Goal: Find specific page/section: Find specific page/section

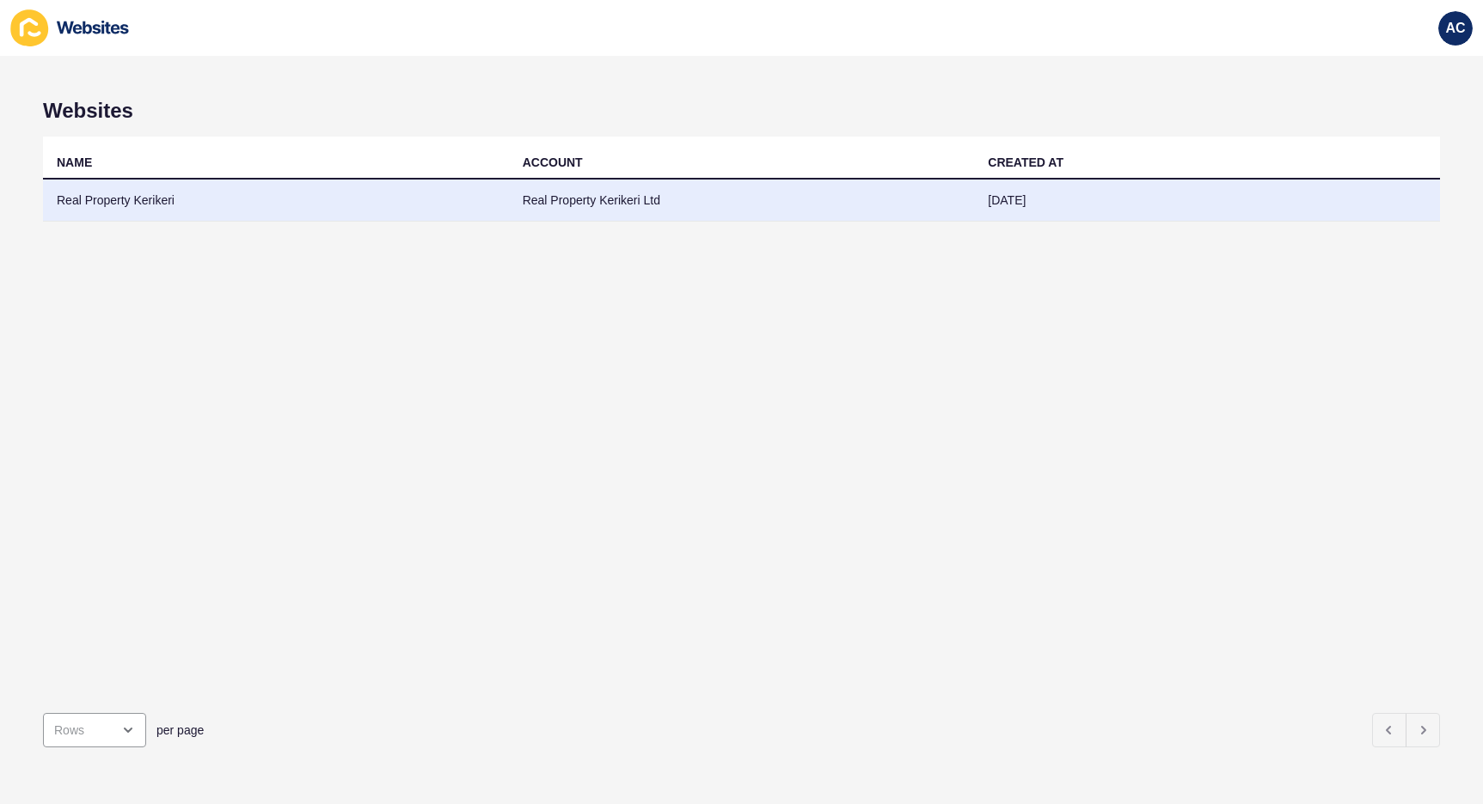
click at [572, 199] on td "Real Property Kerikeri Ltd" at bounding box center [742, 201] width 466 height 42
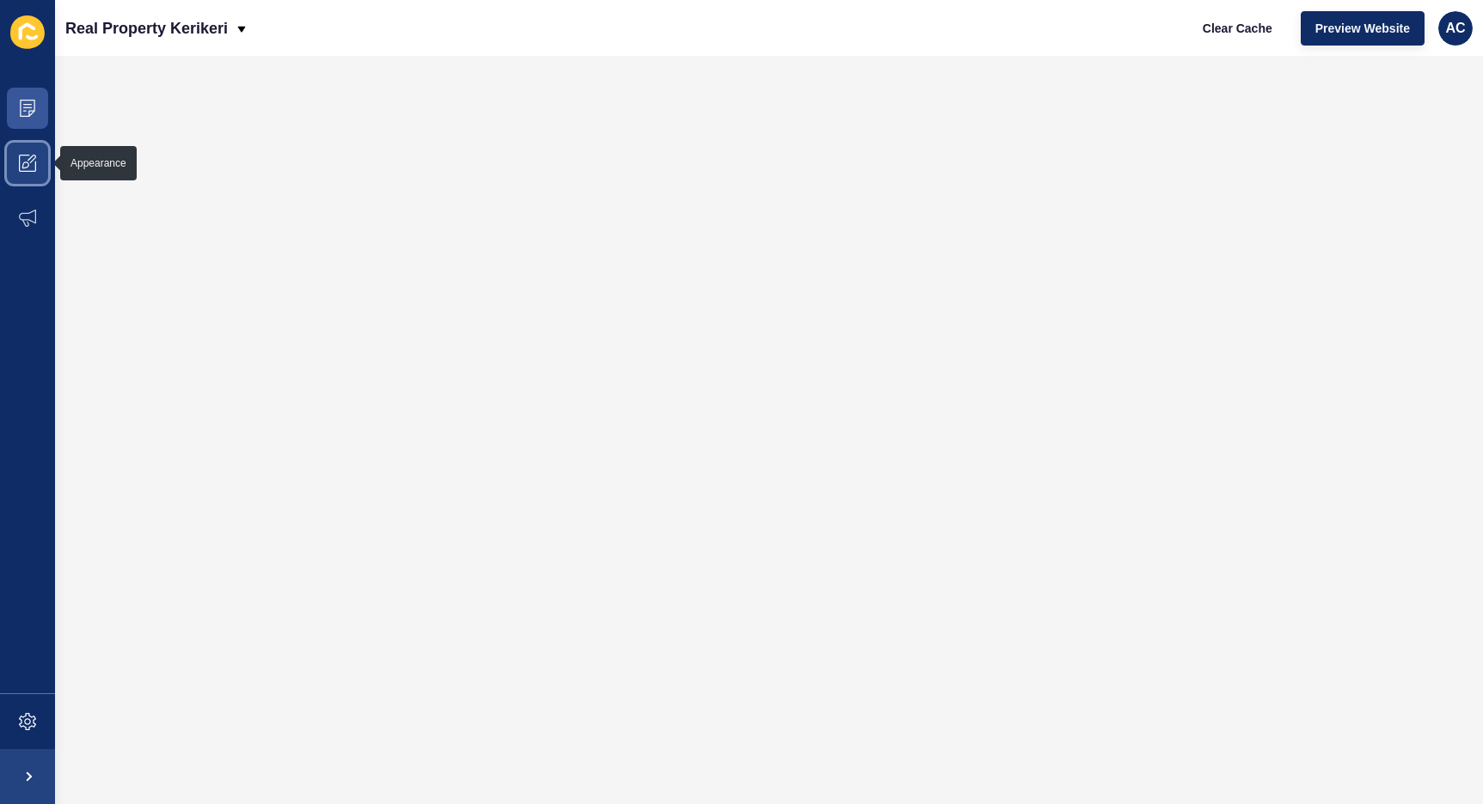
click at [35, 174] on span at bounding box center [27, 163] width 55 height 55
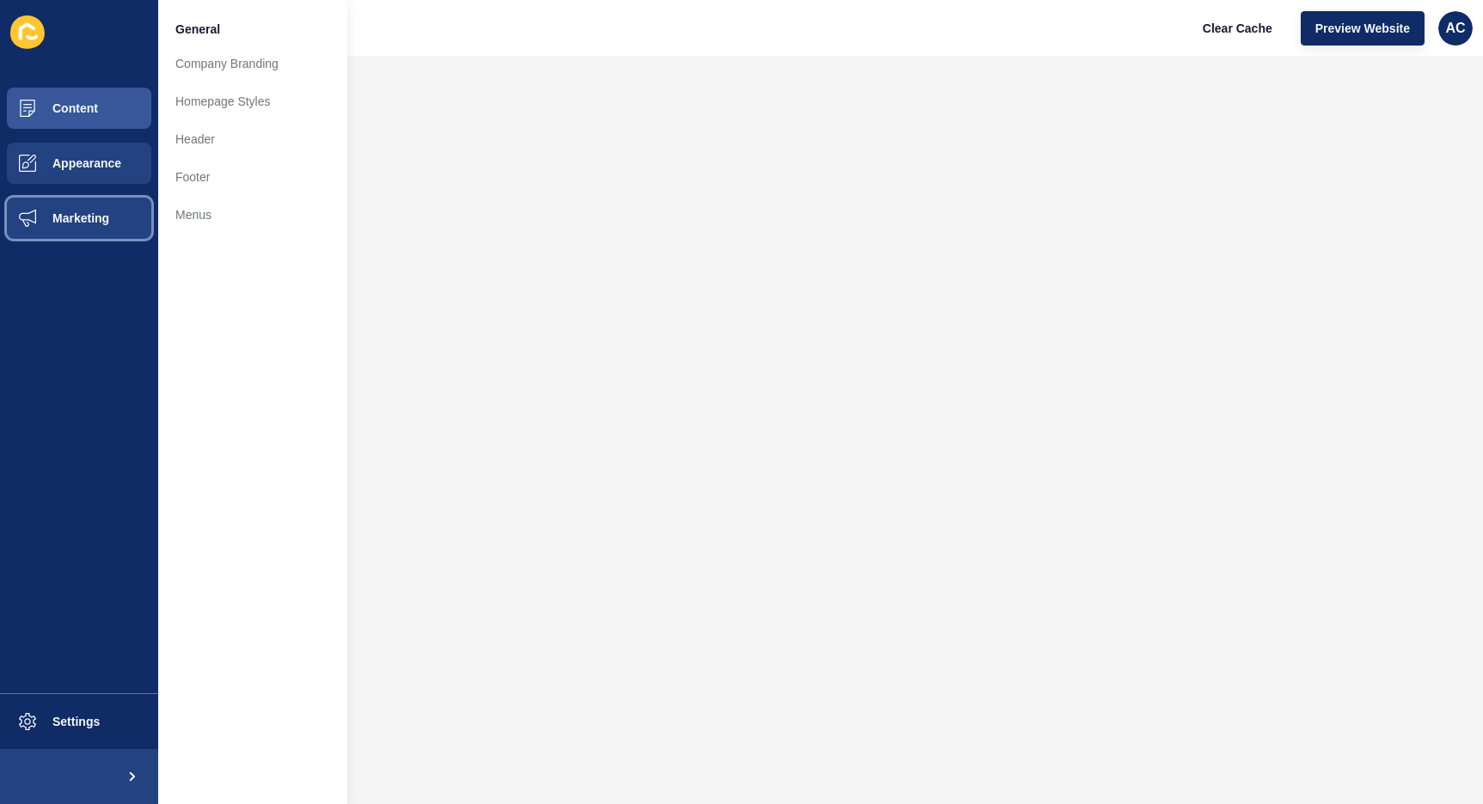
click at [90, 236] on button "Marketing" at bounding box center [79, 218] width 158 height 55
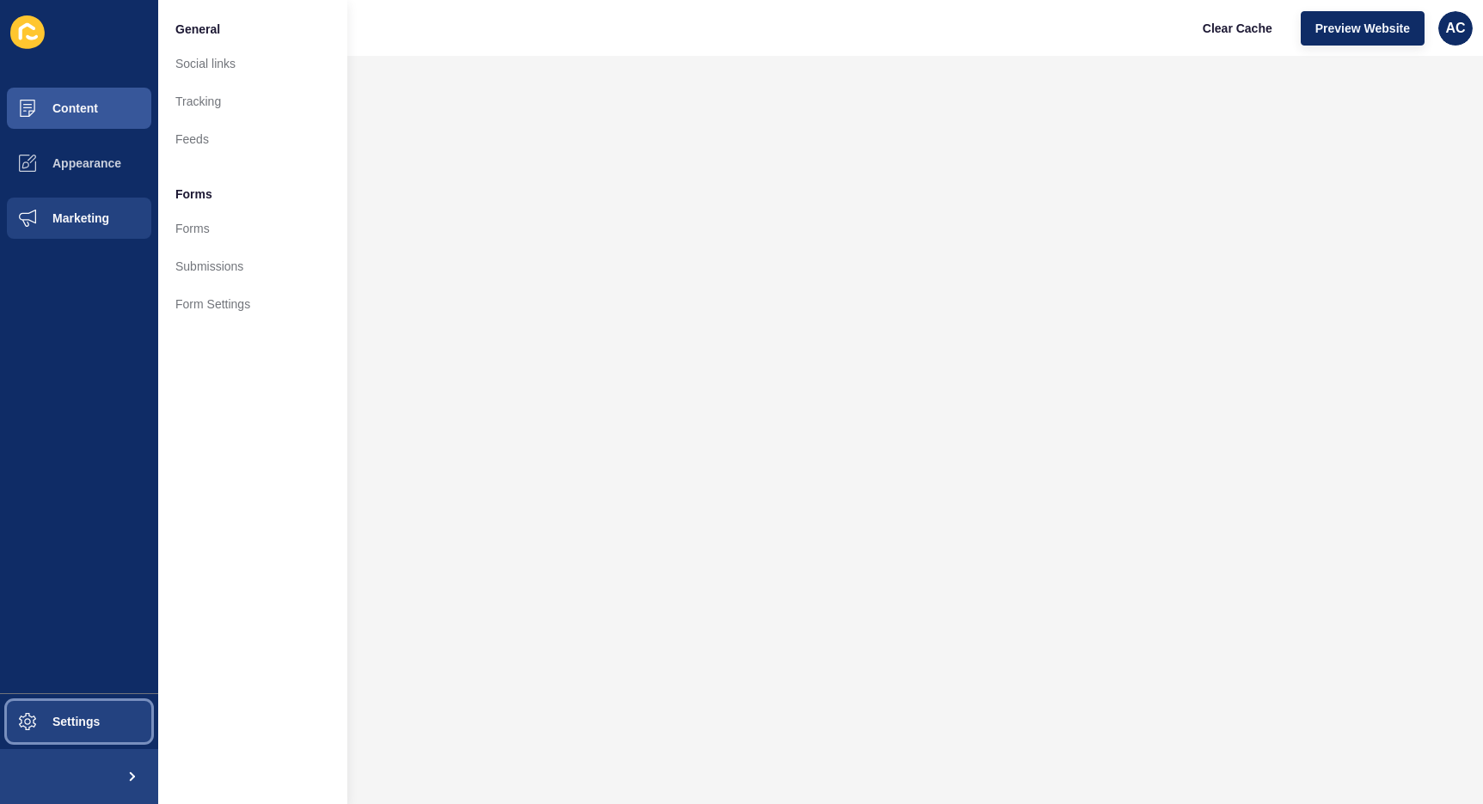
click at [94, 717] on span "Settings" at bounding box center [48, 722] width 102 height 14
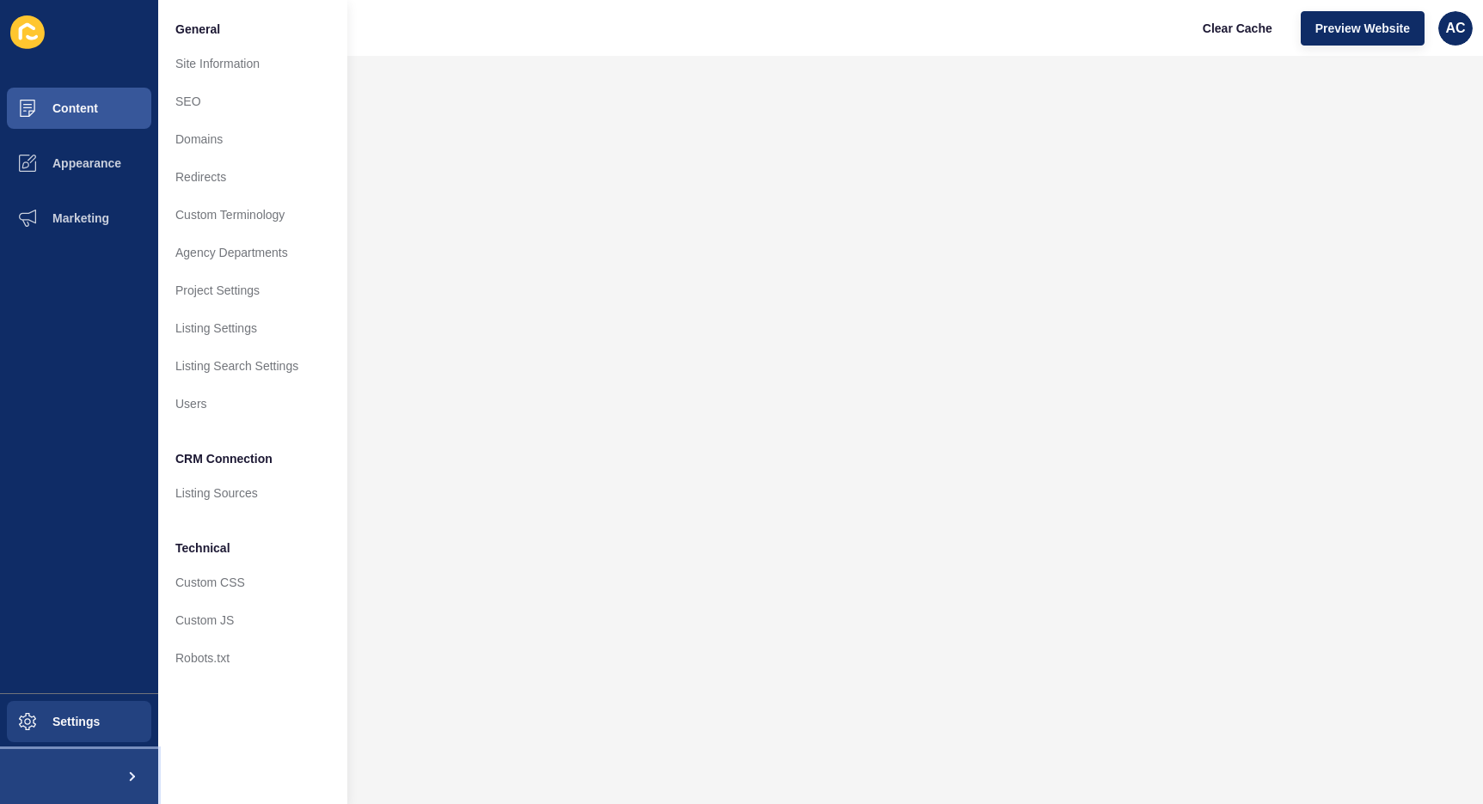
click at [133, 791] on span at bounding box center [130, 776] width 55 height 55
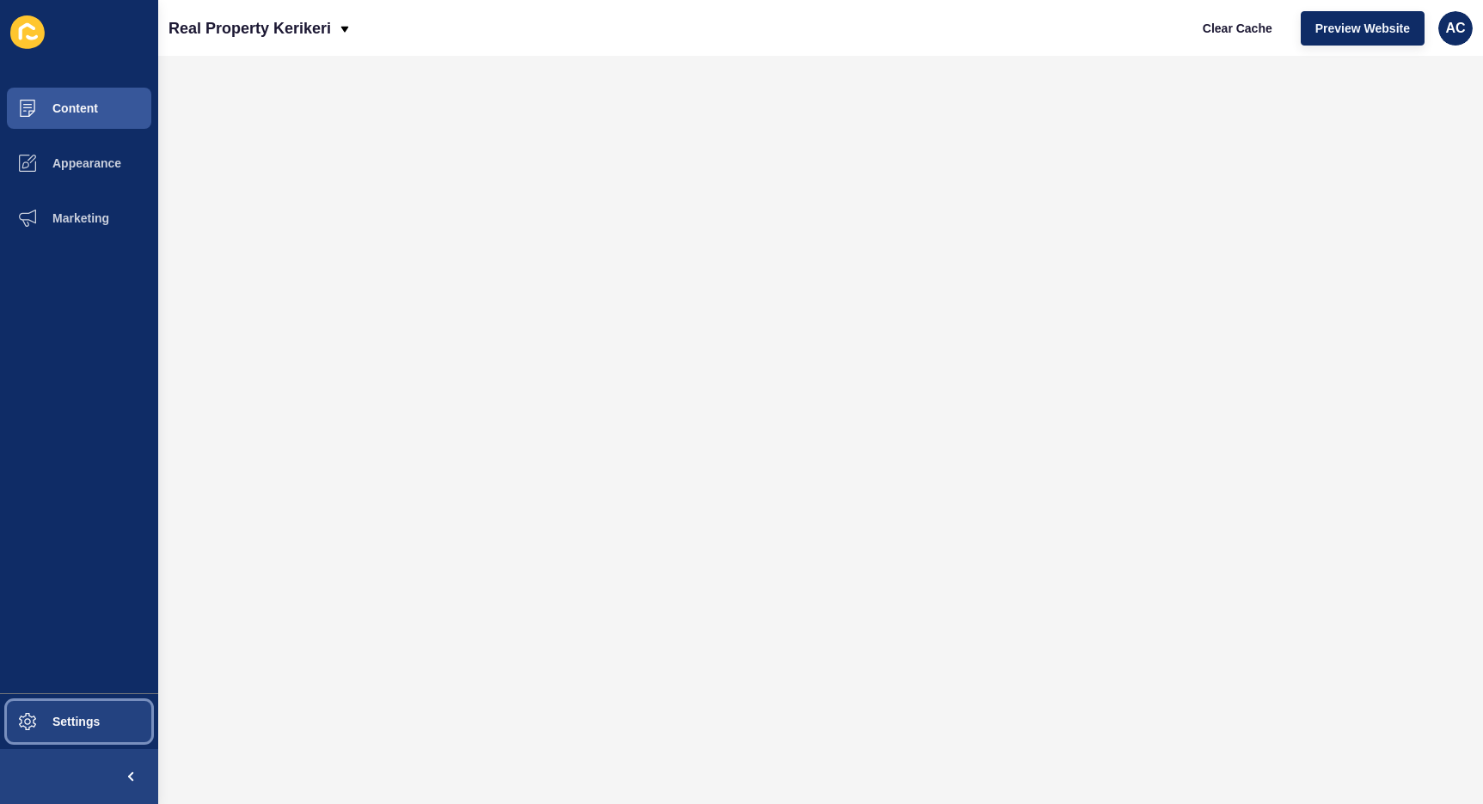
click at [102, 733] on button "Settings" at bounding box center [79, 721] width 158 height 55
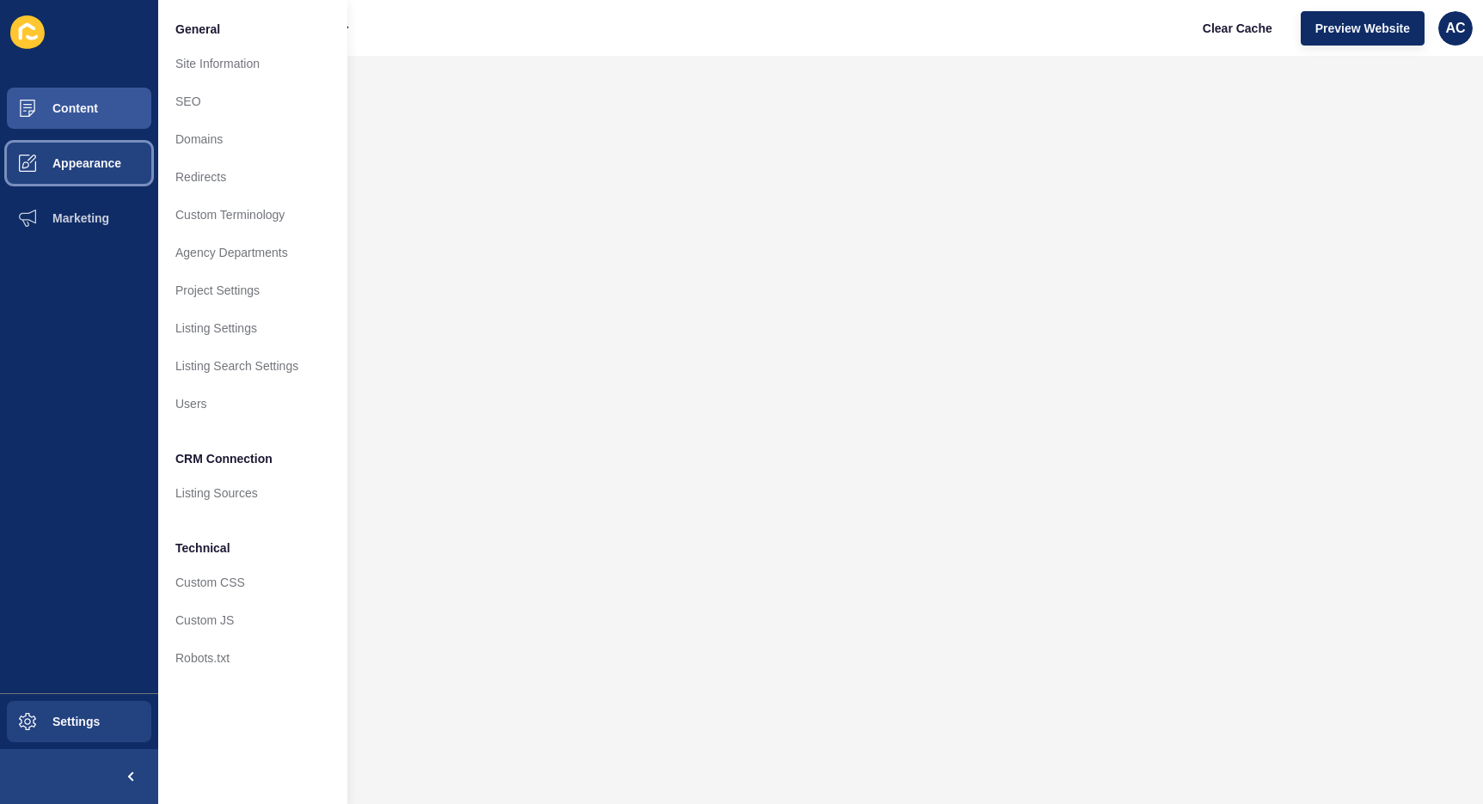
click at [77, 158] on span "Appearance" at bounding box center [59, 163] width 124 height 14
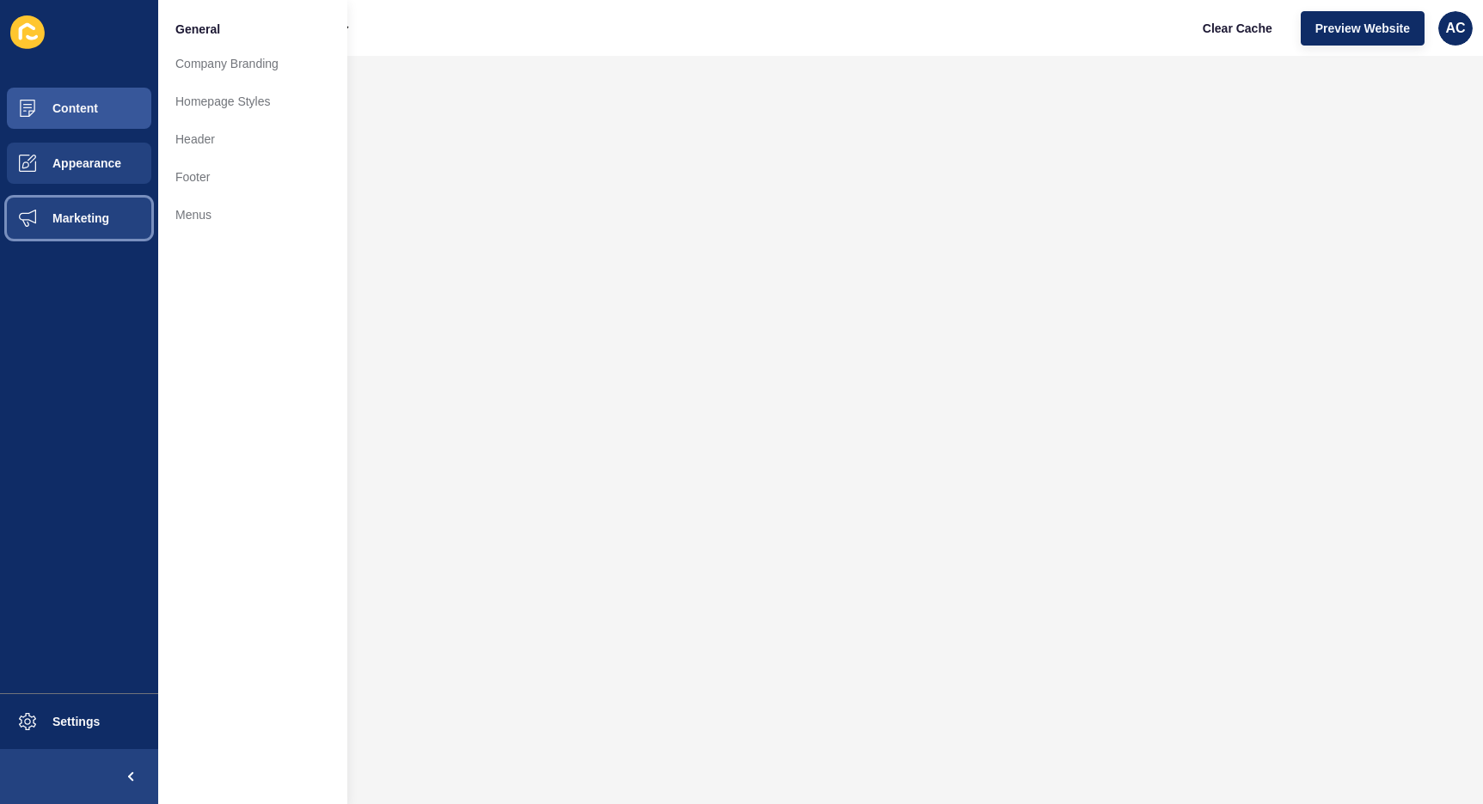
click at [91, 235] on button "Marketing" at bounding box center [79, 218] width 158 height 55
click at [86, 168] on span "Appearance" at bounding box center [59, 163] width 124 height 14
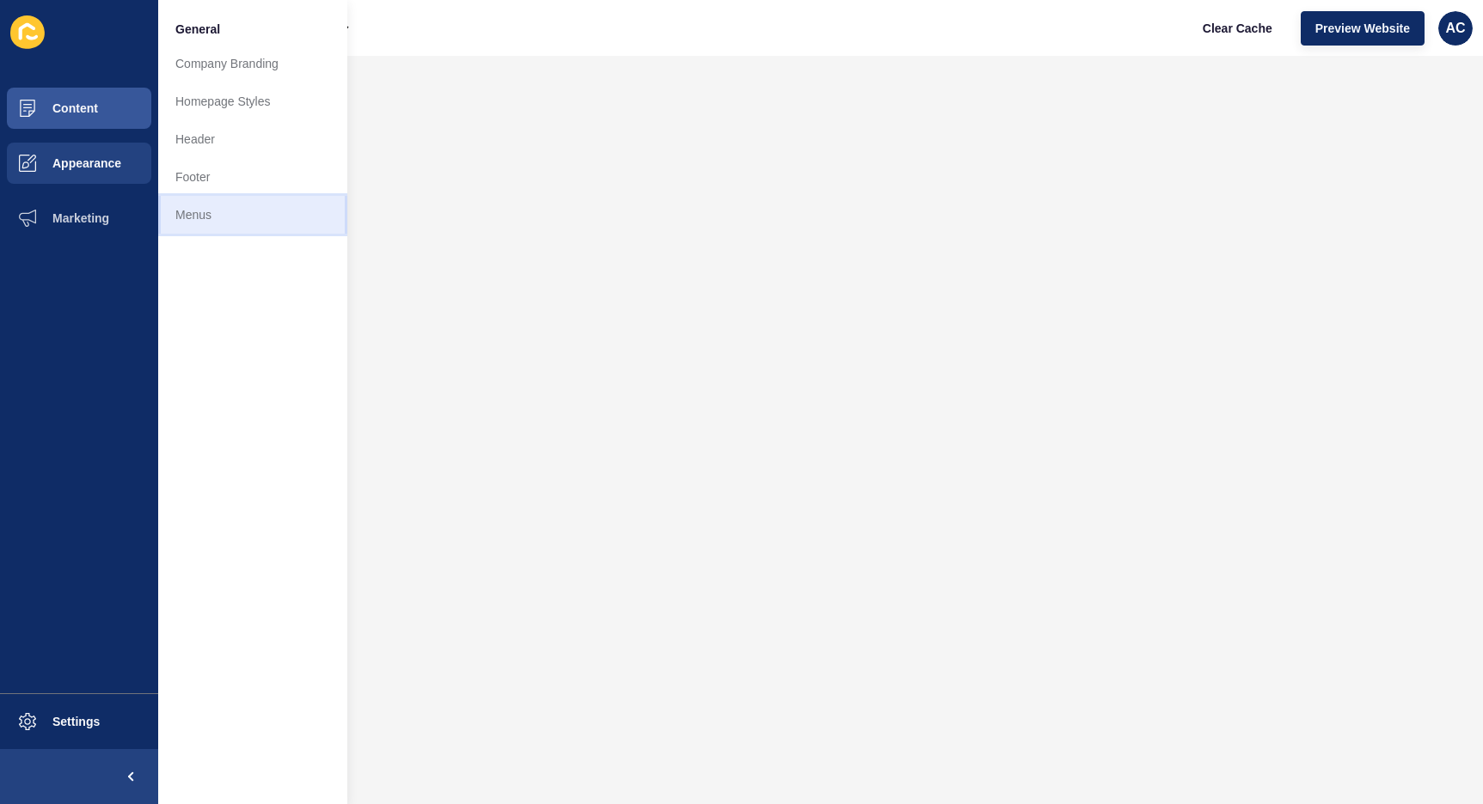
click at [239, 215] on link "Menus" at bounding box center [252, 215] width 189 height 38
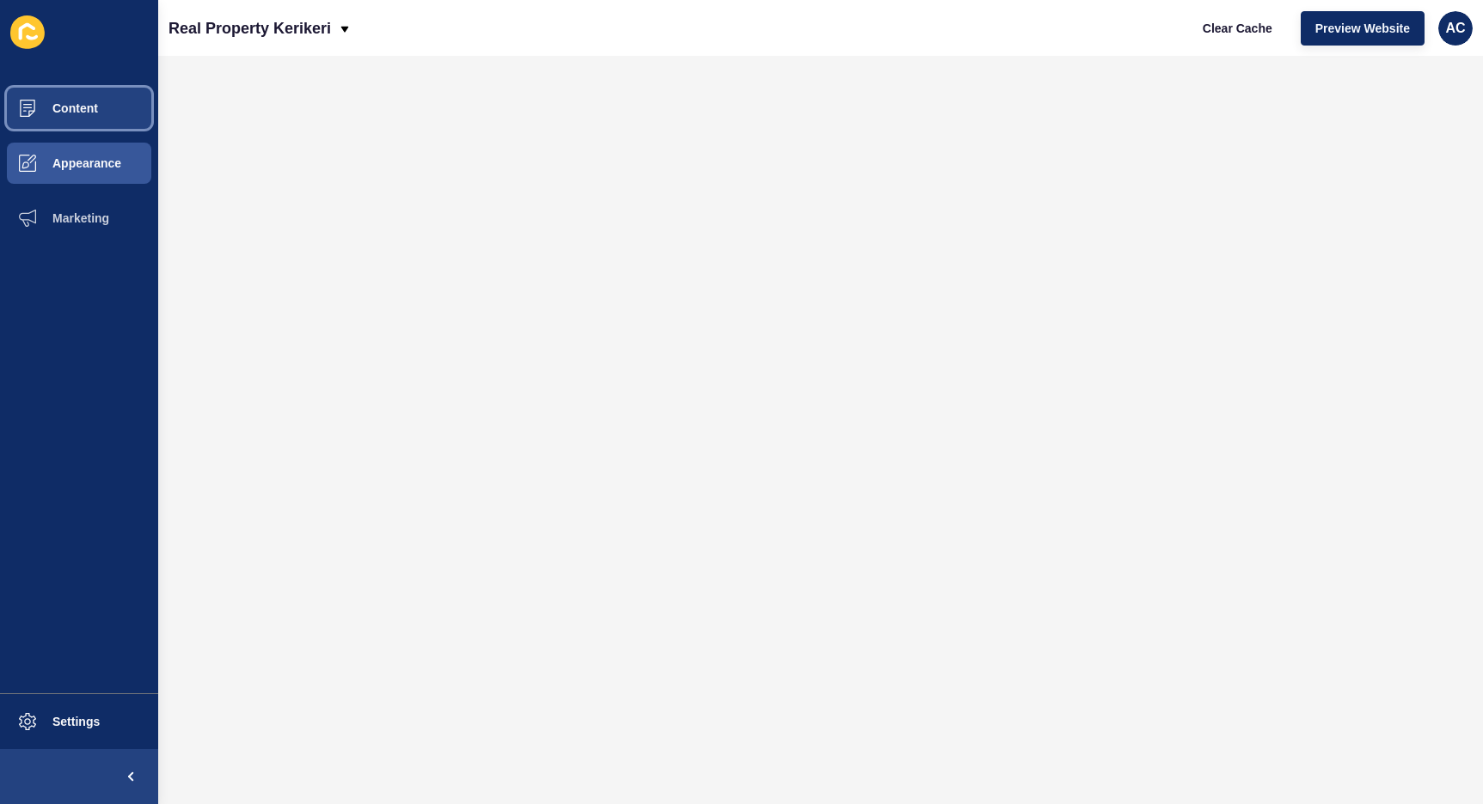
click at [86, 121] on button "Content" at bounding box center [79, 108] width 158 height 55
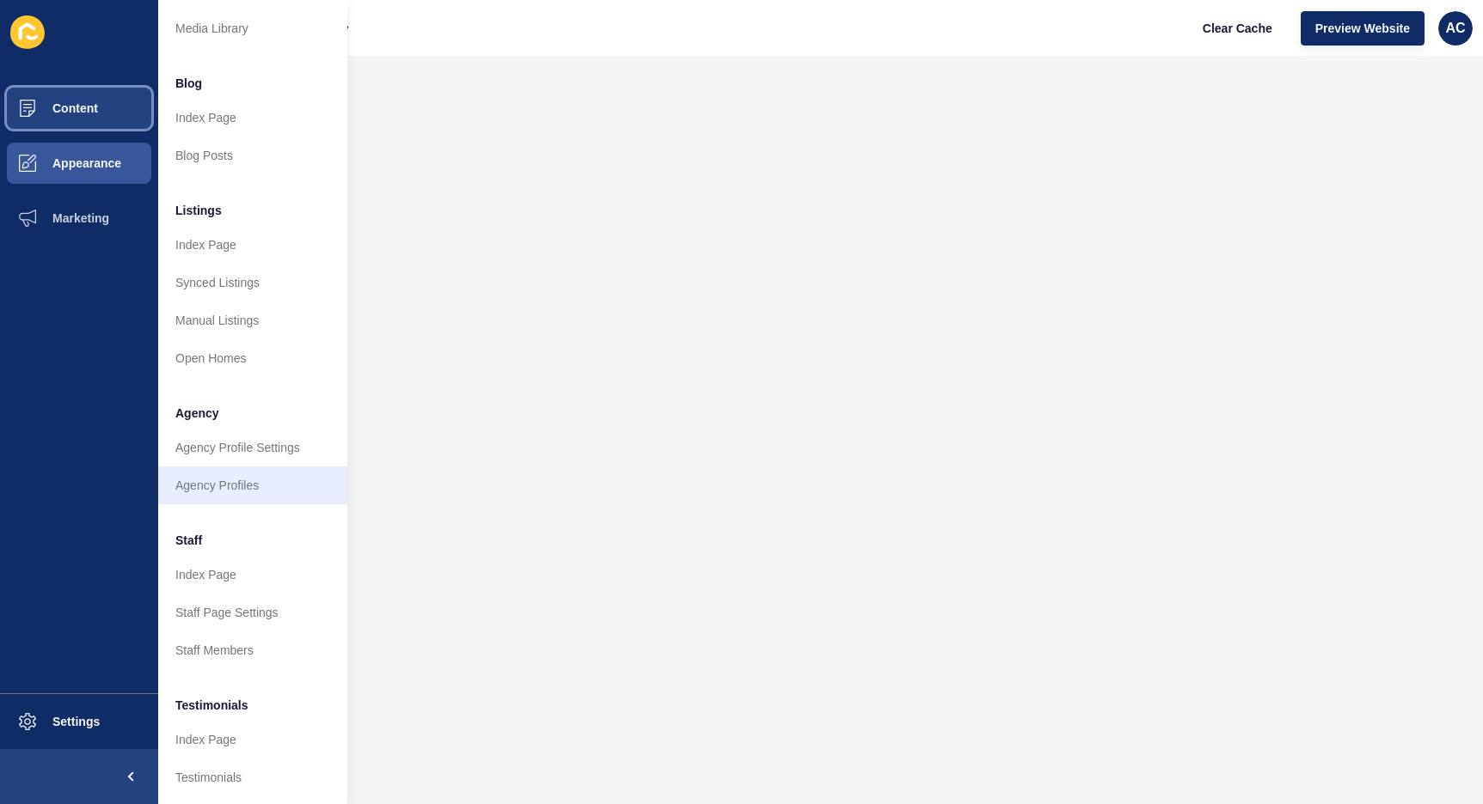
scroll to position [203, 0]
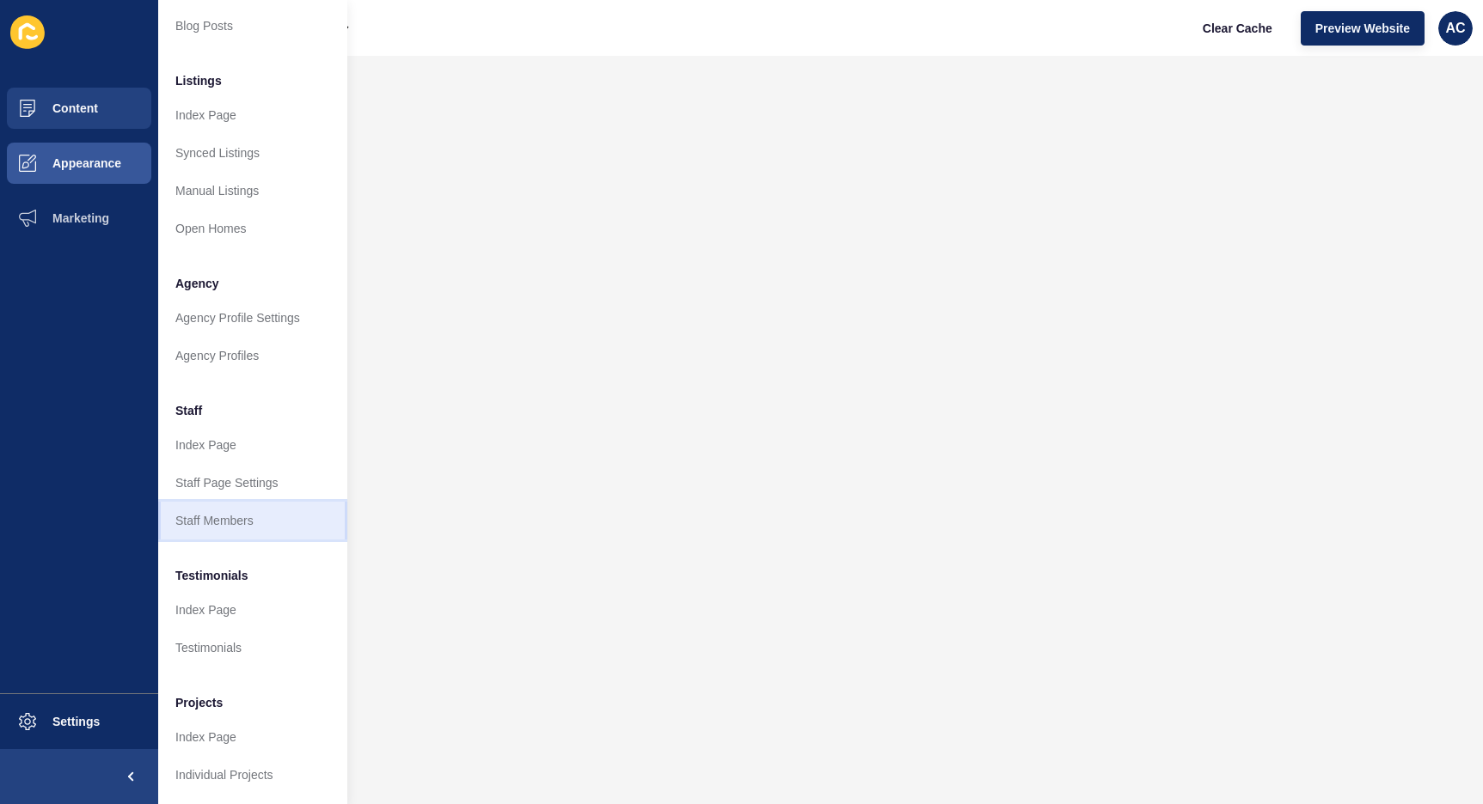
click at [233, 513] on link "Staff Members" at bounding box center [252, 521] width 189 height 38
